Goal: Information Seeking & Learning: Learn about a topic

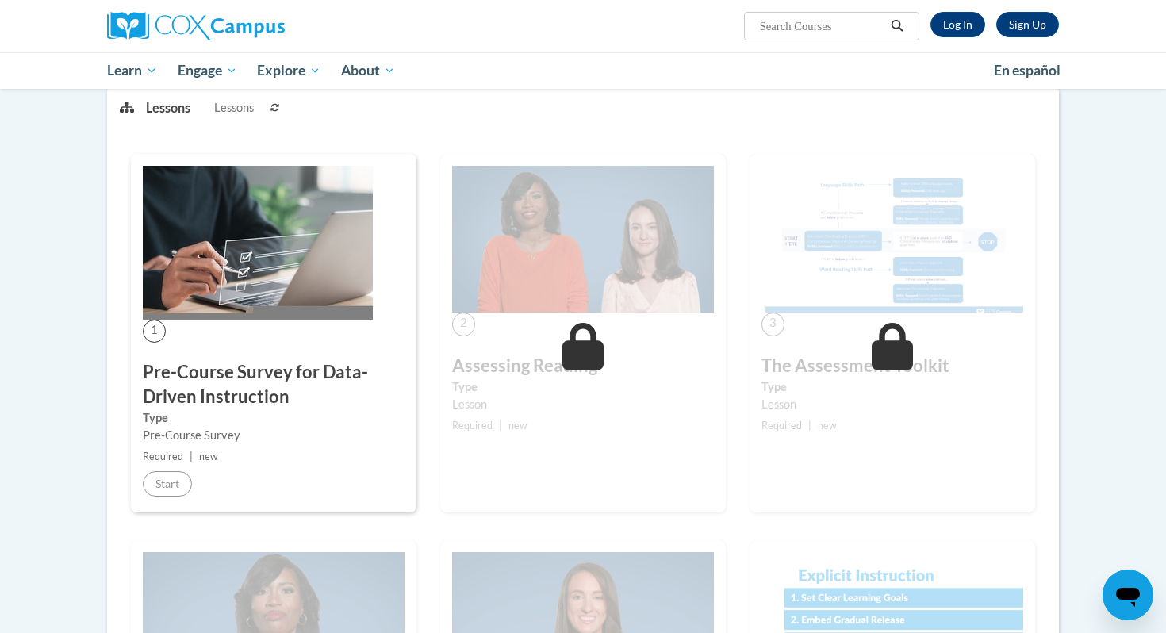
scroll to position [213, 0]
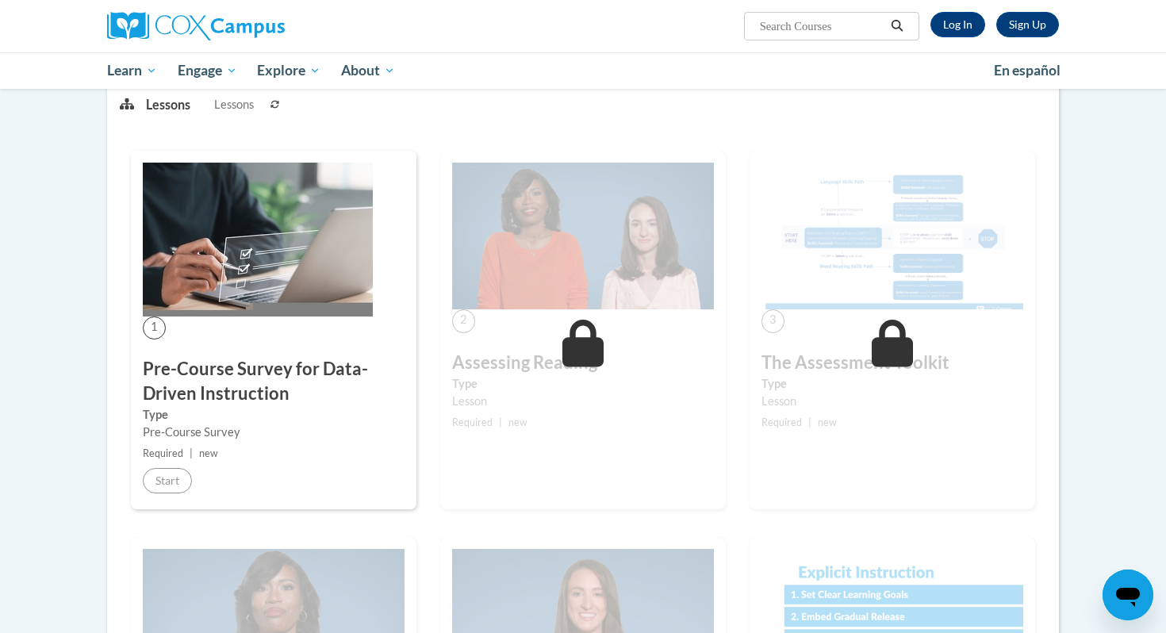
click at [558, 254] on img at bounding box center [583, 237] width 262 height 148
click at [965, 21] on link "Log In" at bounding box center [957, 24] width 55 height 25
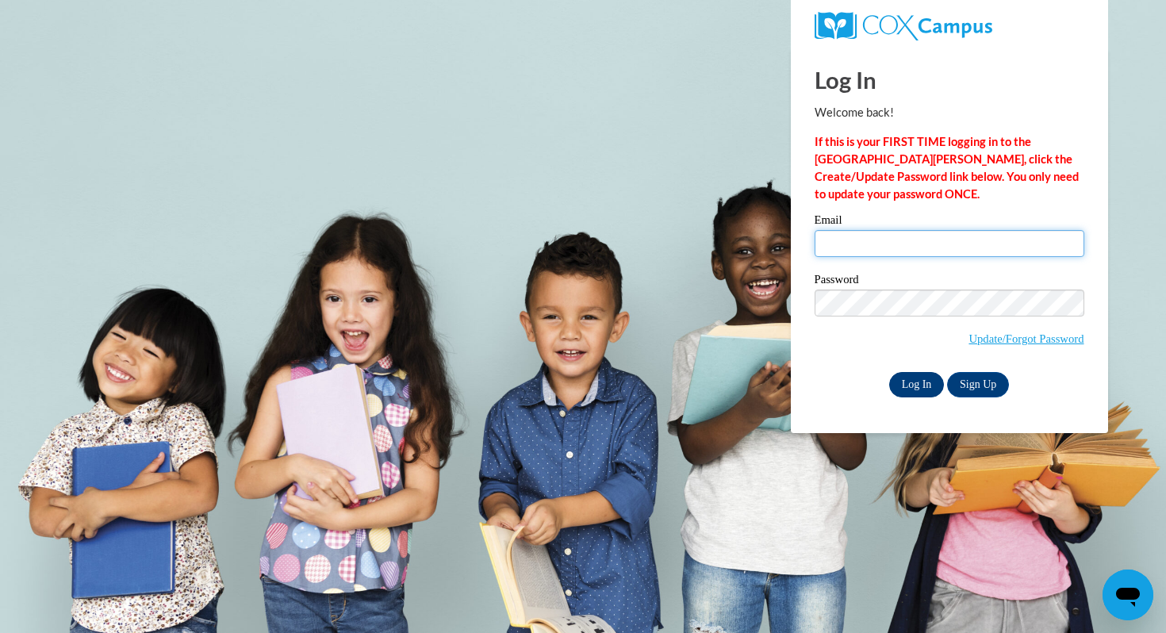
type input "lori.bergin@k12.hi.us"
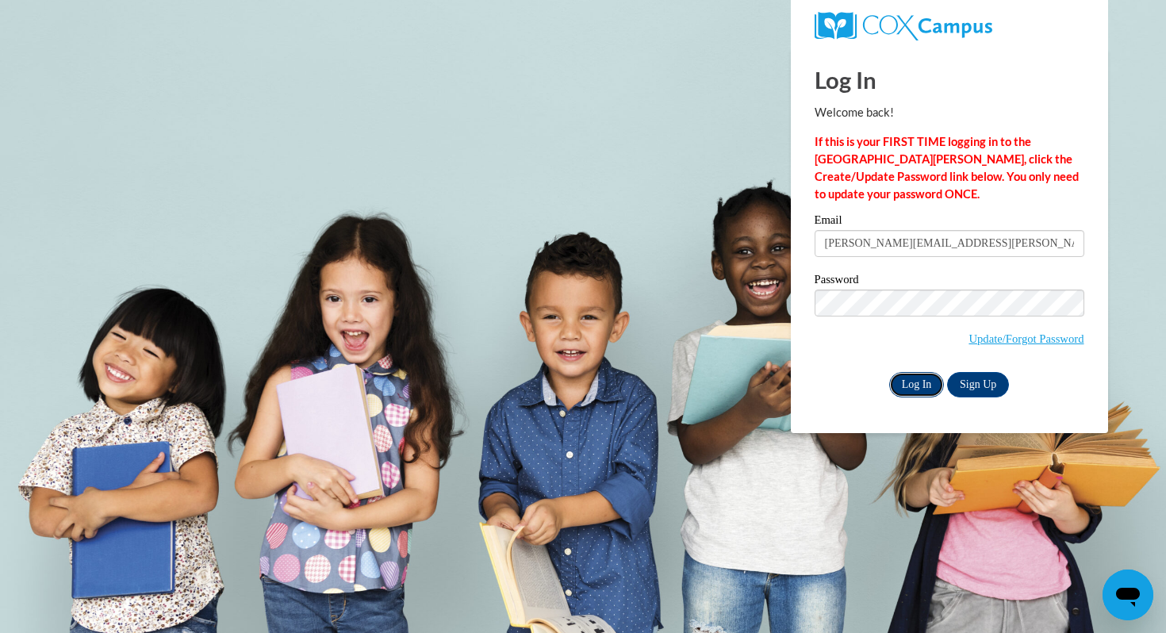
click at [910, 388] on input "Log In" at bounding box center [917, 384] width 56 height 25
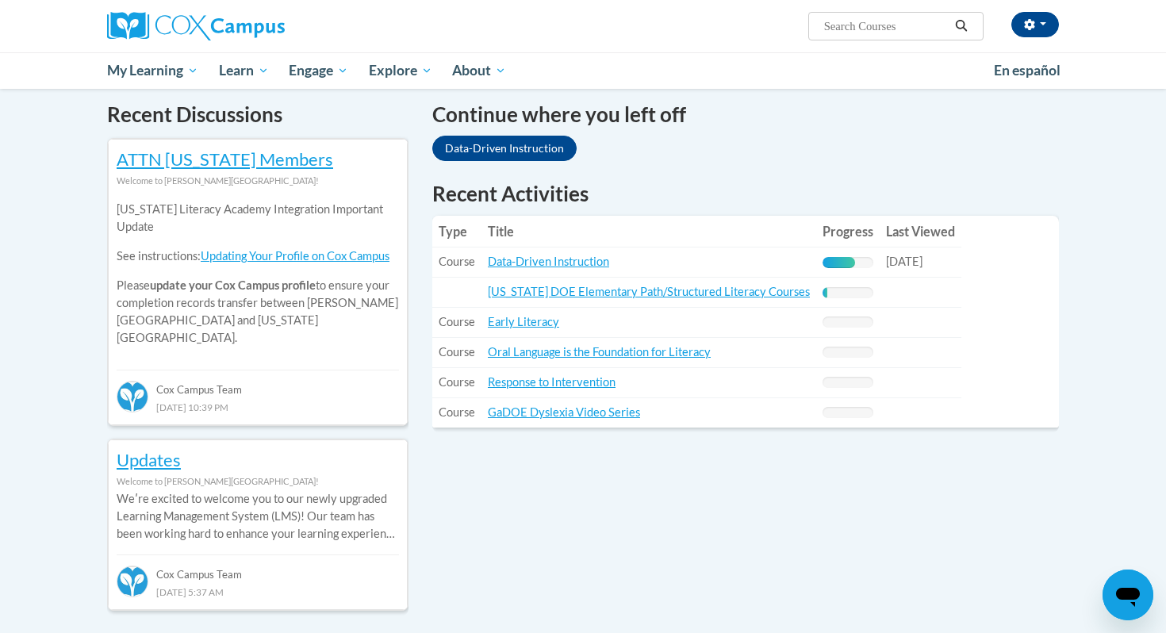
scroll to position [486, 0]
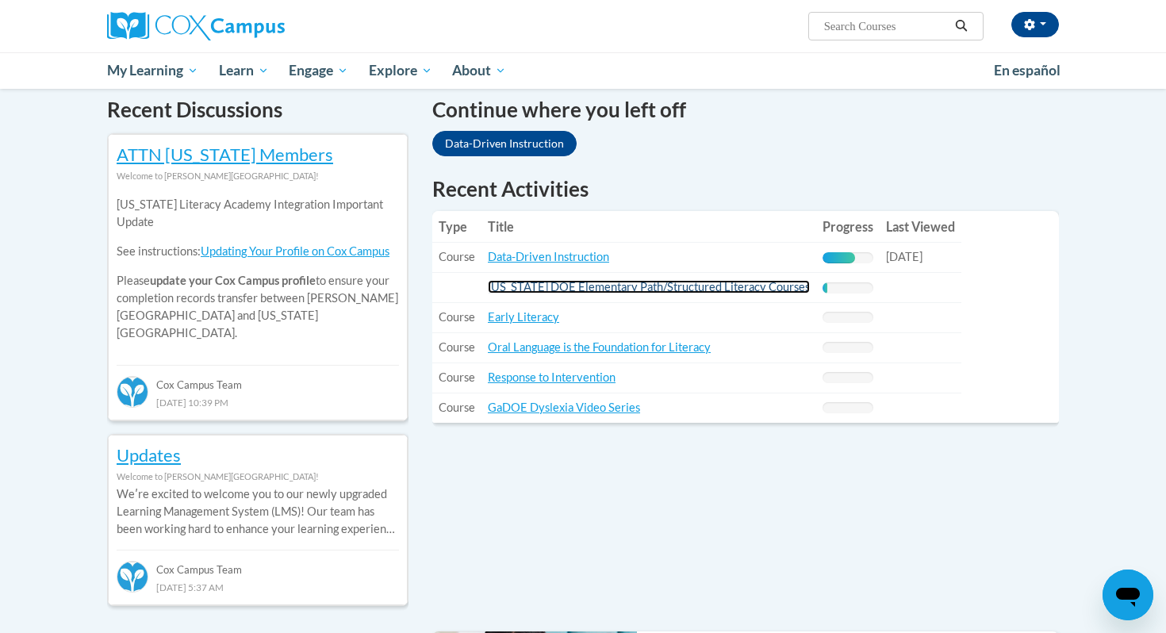
click at [576, 290] on link "Hawaii DOE Elementary Path/Structured Literacy Courses" at bounding box center [649, 286] width 322 height 13
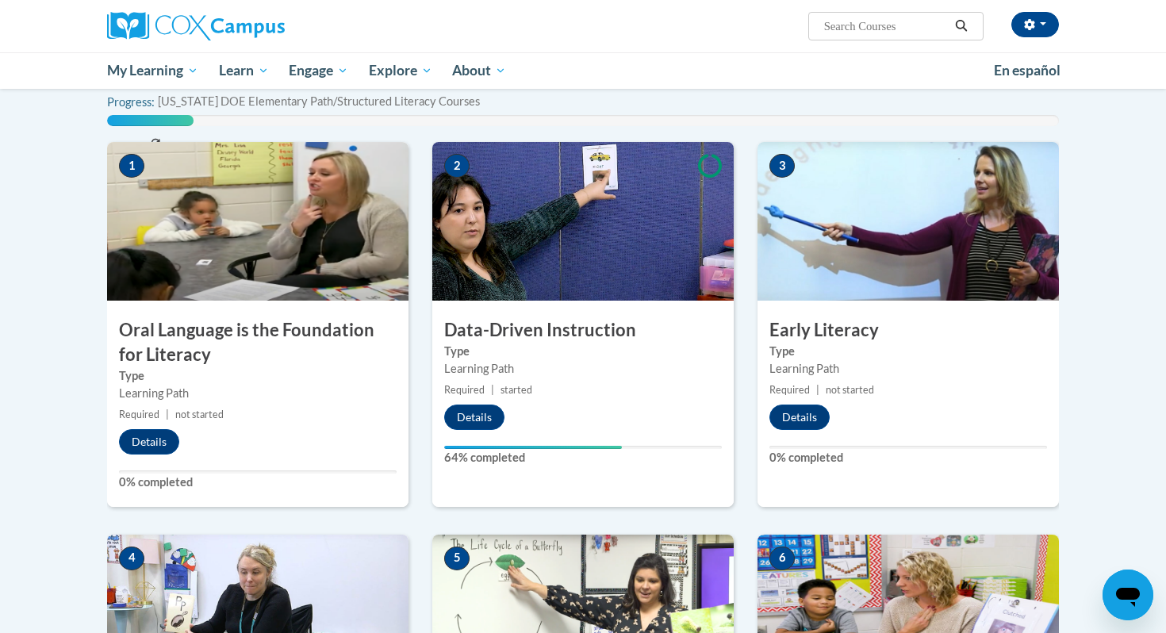
scroll to position [382, 0]
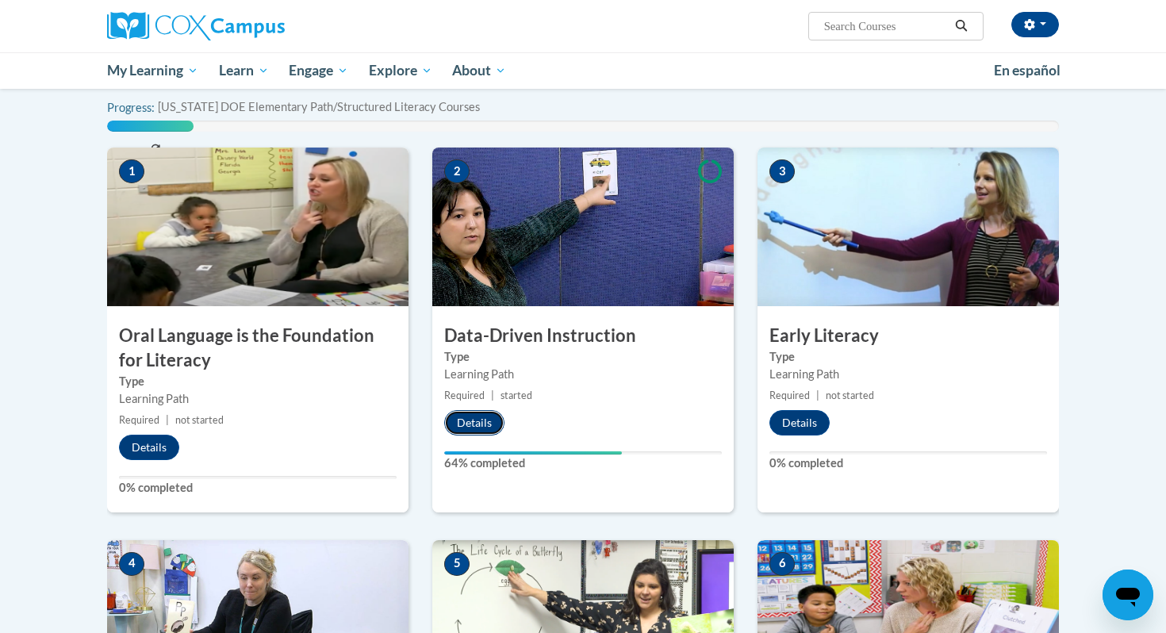
click at [473, 427] on button "Details" at bounding box center [474, 422] width 60 height 25
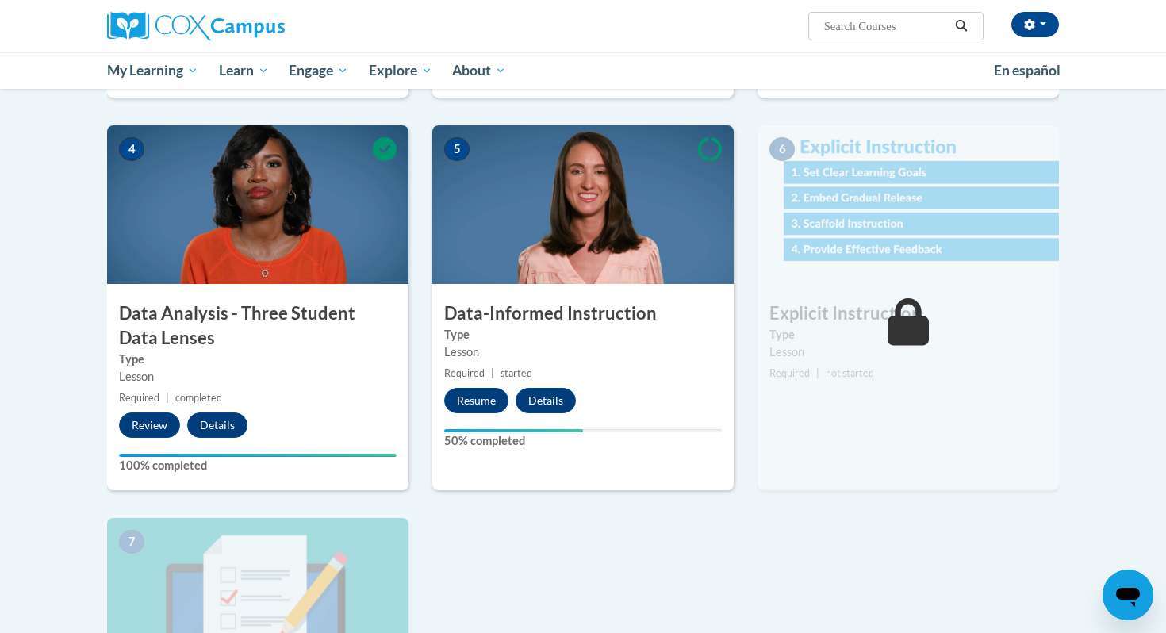
scroll to position [680, 0]
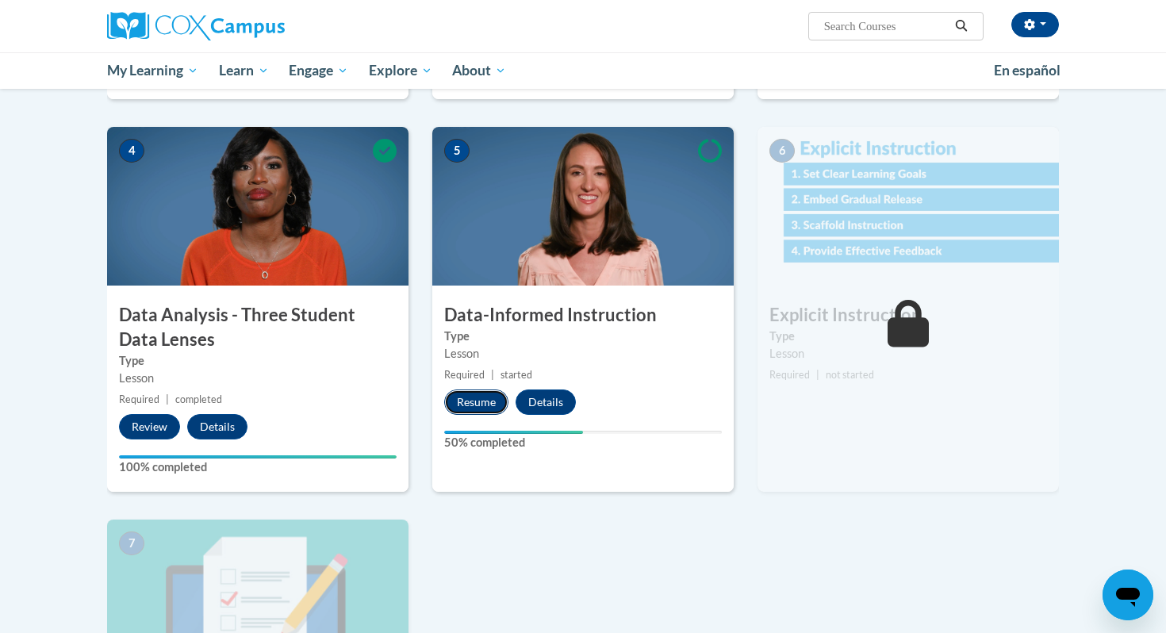
click at [485, 401] on button "Resume" at bounding box center [476, 401] width 64 height 25
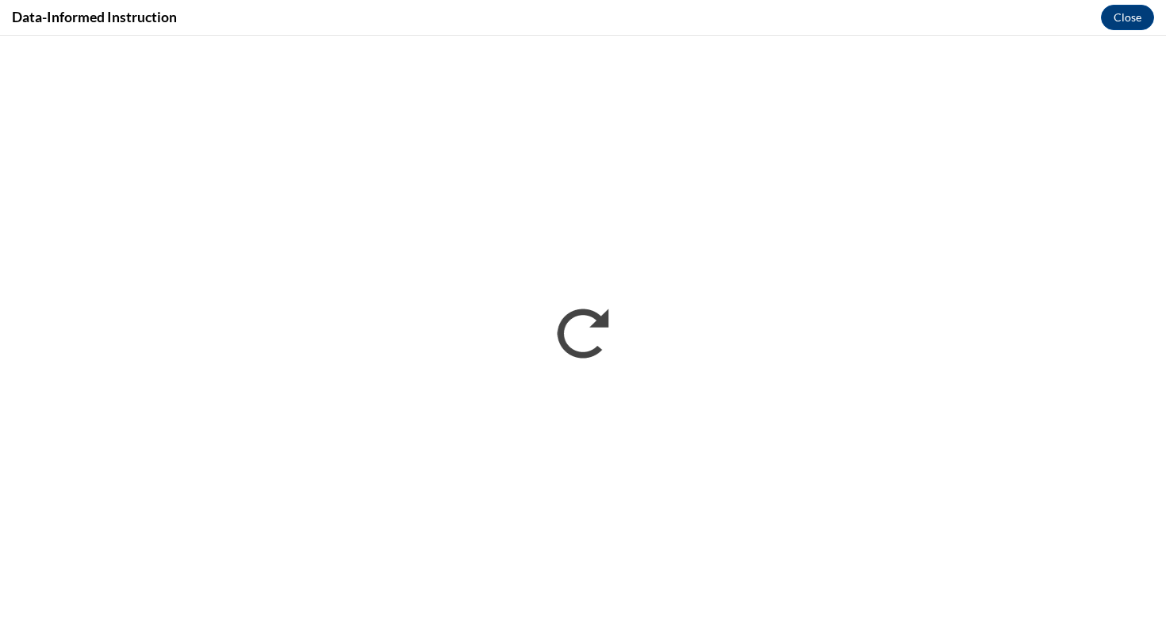
scroll to position [0, 0]
